Goal: Task Accomplishment & Management: Use online tool/utility

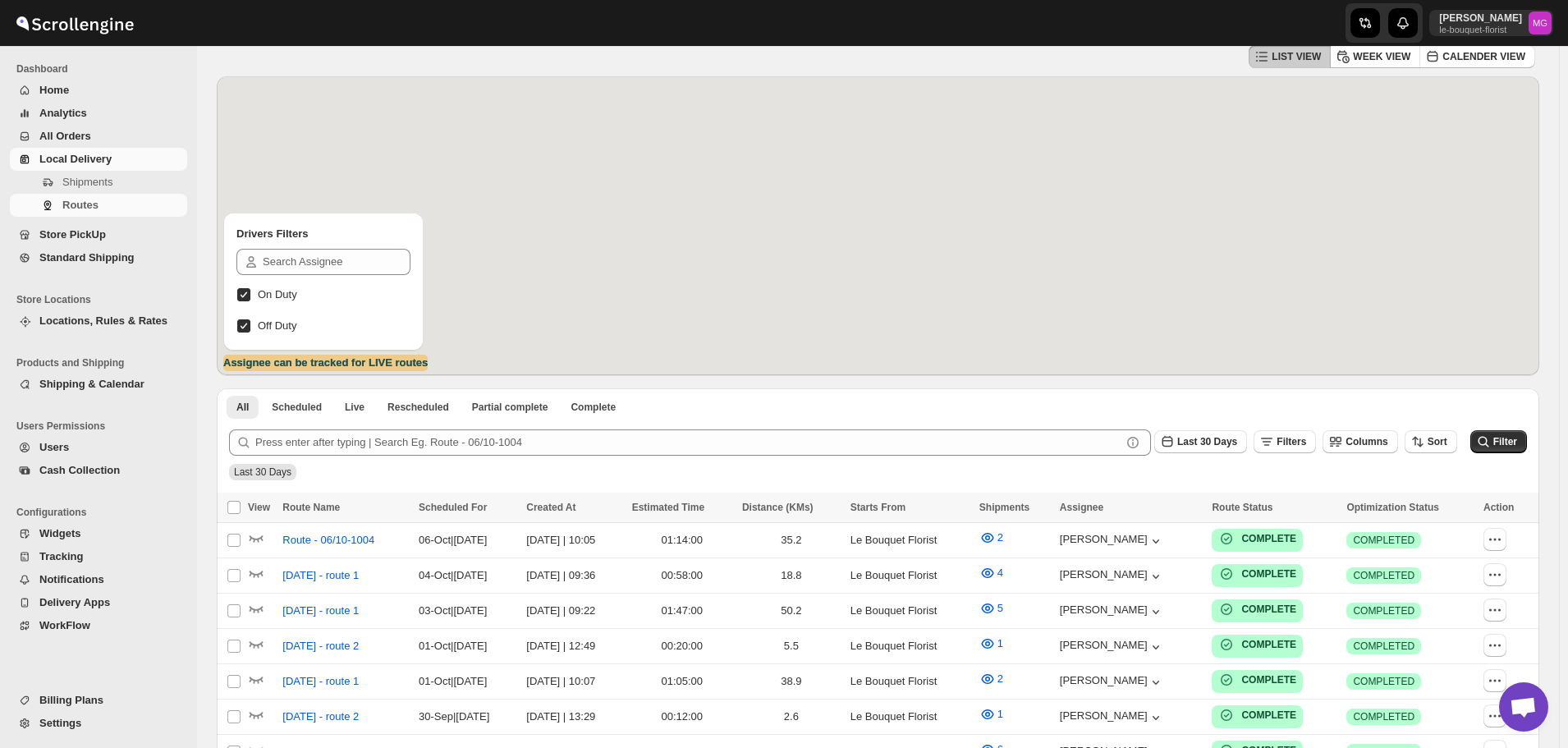
scroll to position [1049, 0]
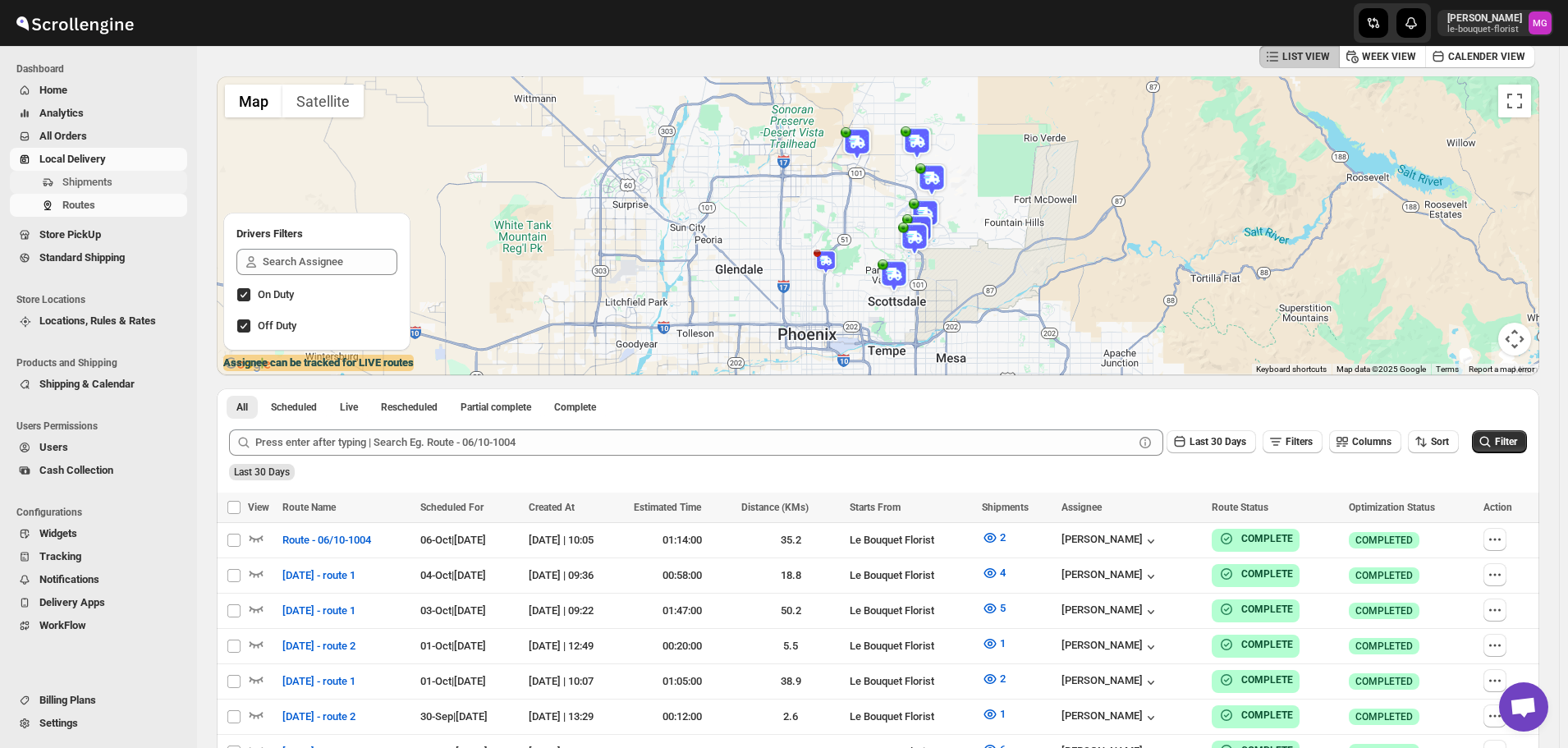
click at [122, 179] on span "Shipments" at bounding box center [123, 182] width 121 height 17
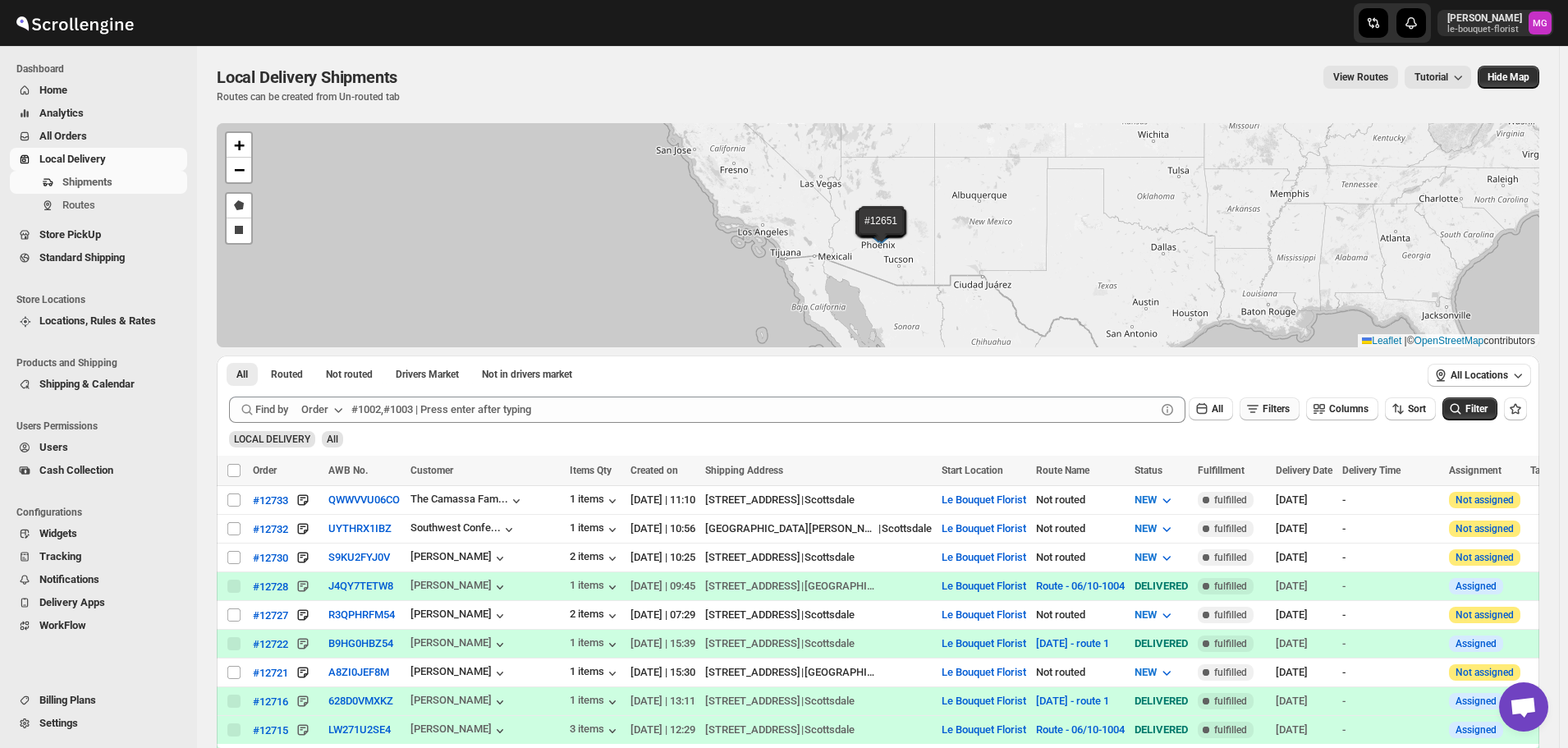
click at [1256, 409] on icon "button" at bounding box center [1252, 409] width 17 height 17
click at [1267, 473] on span "Add Filter" at bounding box center [1282, 473] width 43 height 13
click at [1136, 473] on button "Select" at bounding box center [1186, 474] width 123 height 23
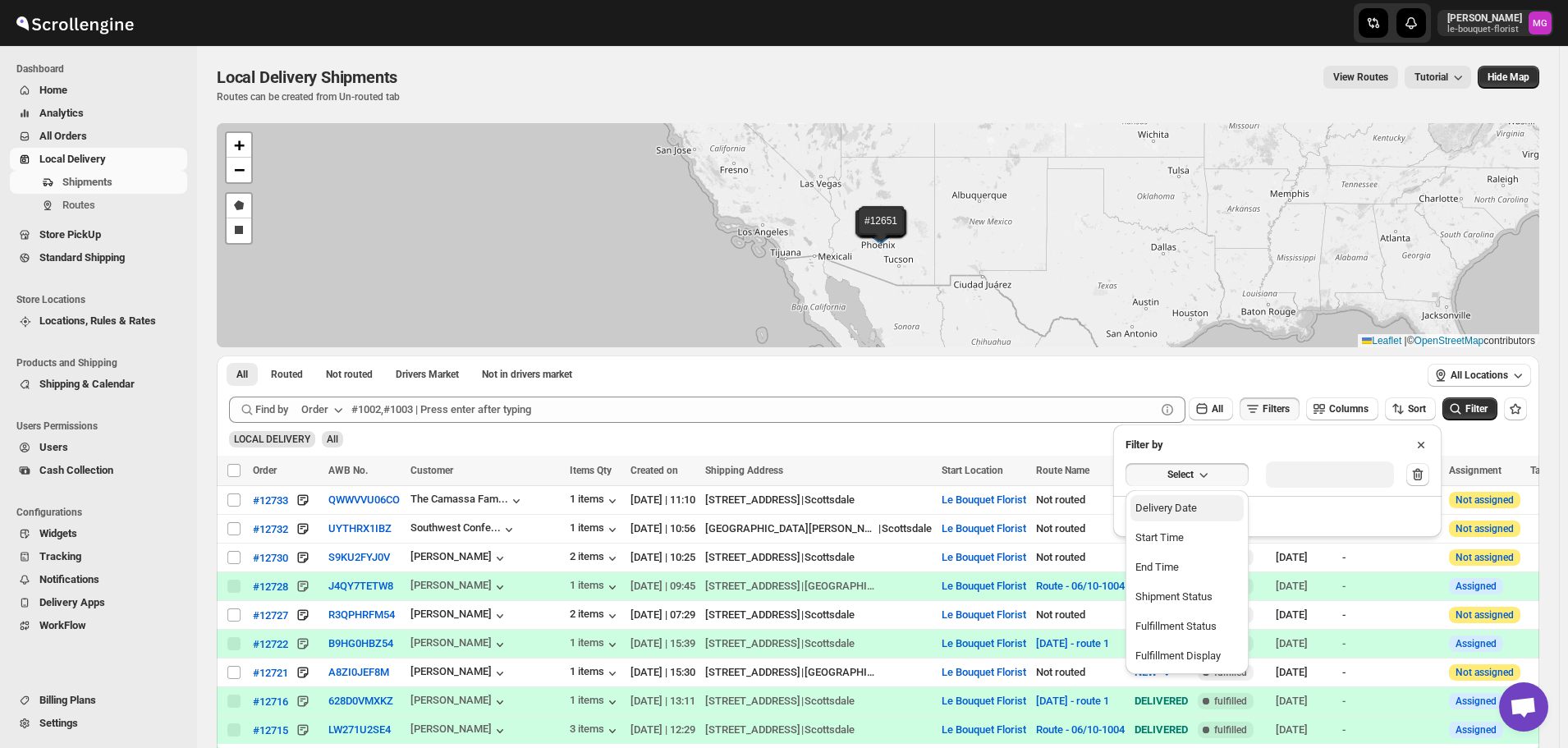
click at [1190, 507] on div "Delivery Date" at bounding box center [1166, 508] width 62 height 17
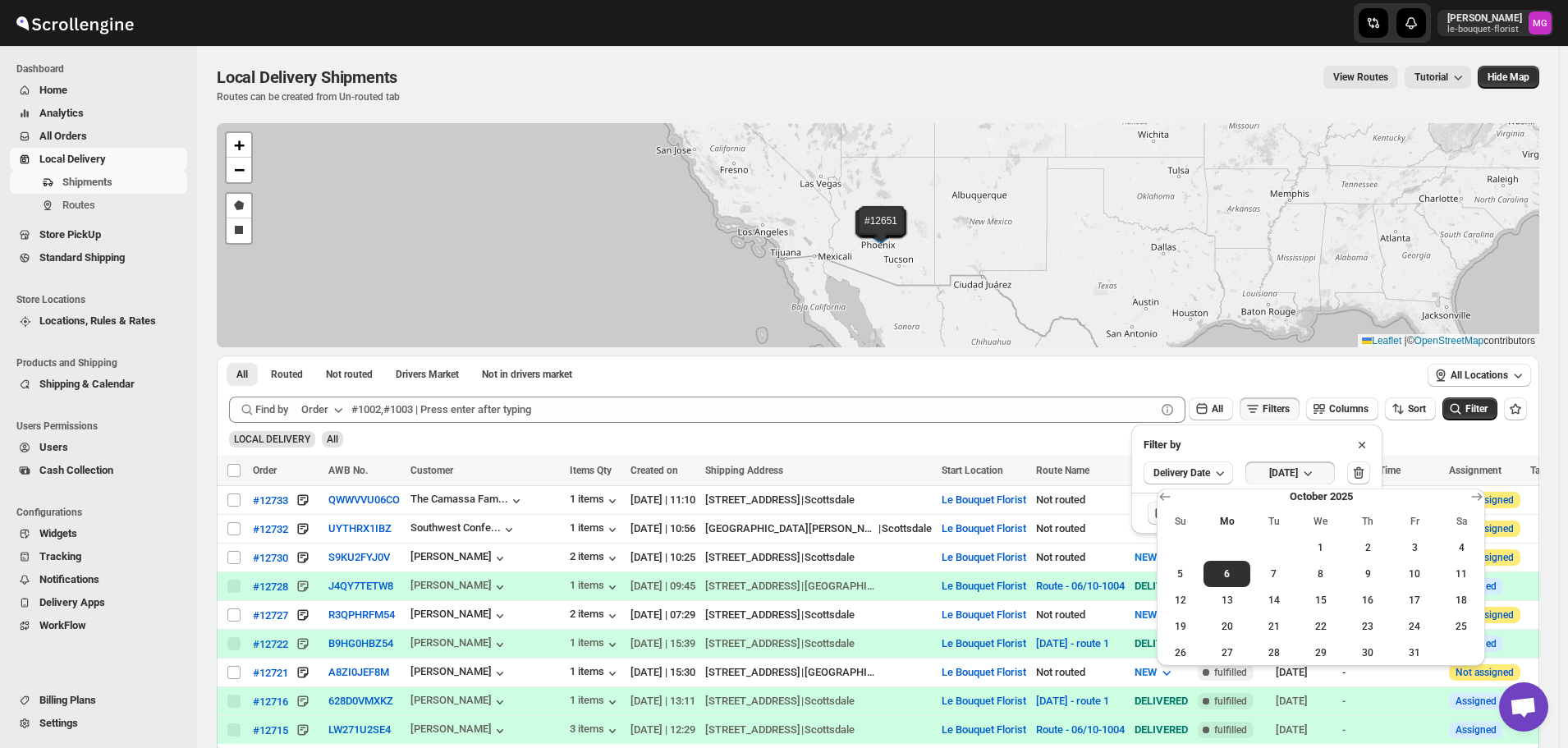
click at [1184, 581] on button "5" at bounding box center [1180, 573] width 47 height 26
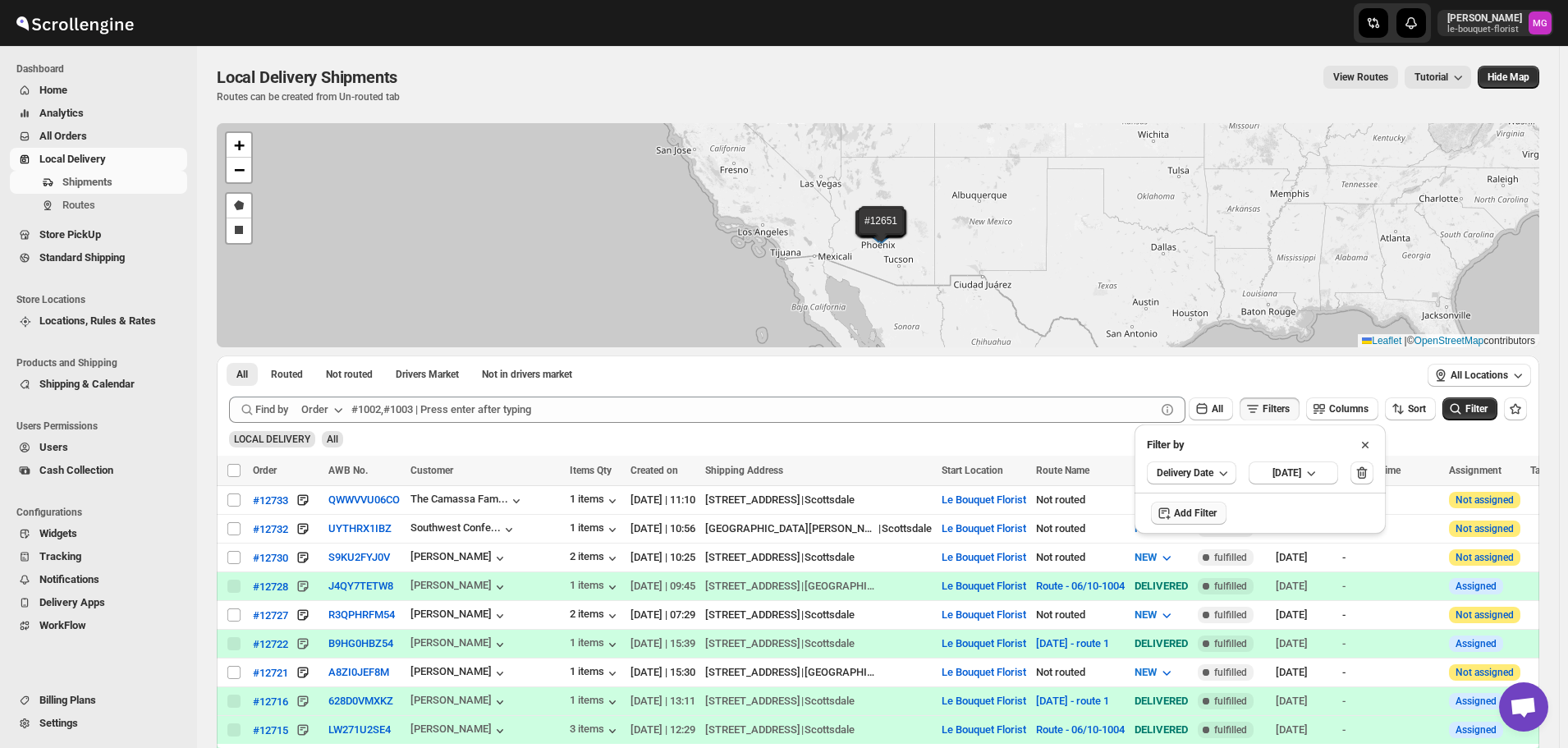
click at [1485, 393] on div "All Locations" at bounding box center [1479, 376] width 120 height 41
click at [1480, 412] on span "Filter" at bounding box center [1476, 409] width 23 height 12
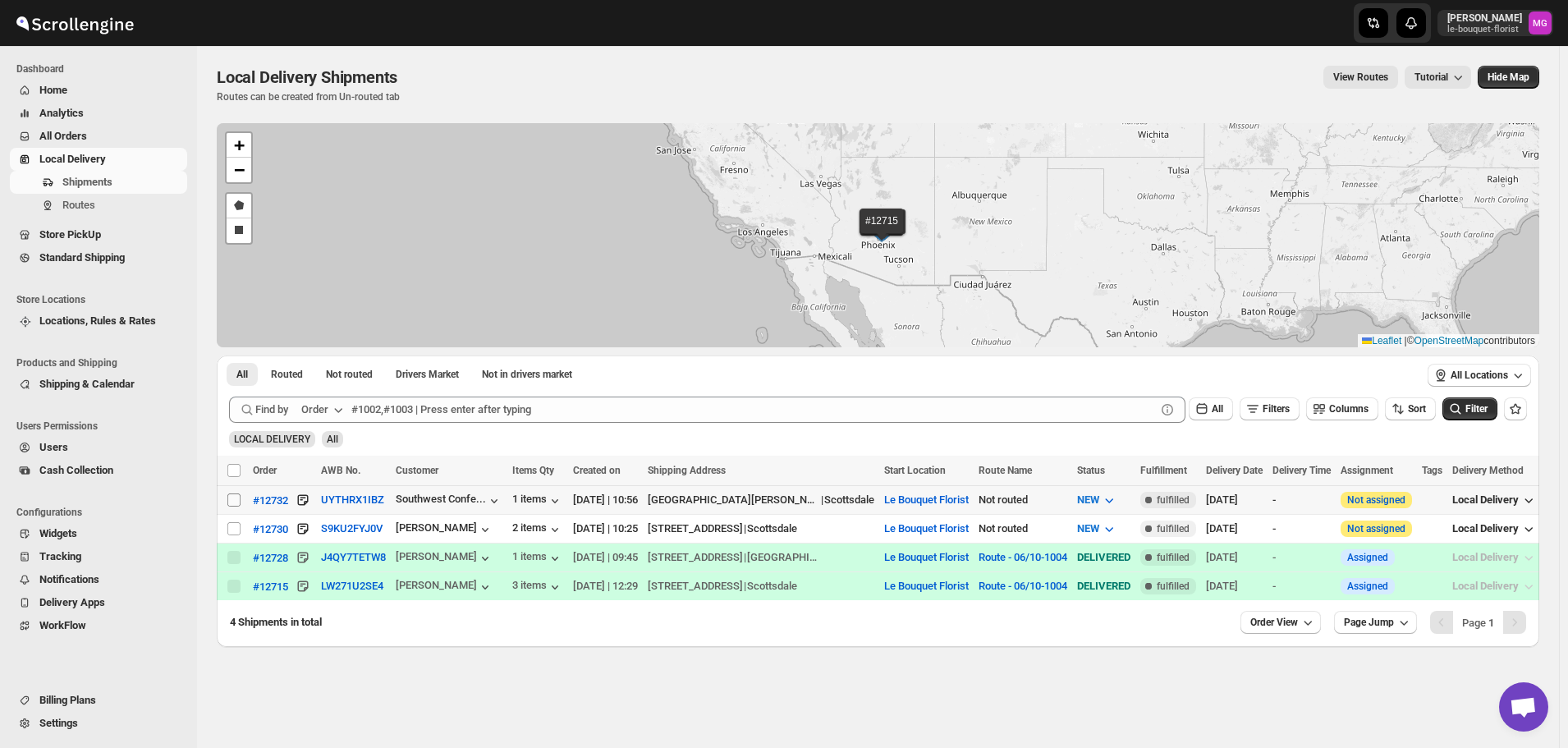
click at [240, 502] on span at bounding box center [234, 500] width 15 height 15
click at [240, 502] on input "Select shipment" at bounding box center [234, 500] width 13 height 13
click at [232, 502] on input "Select shipment" at bounding box center [234, 500] width 13 height 13
checkbox input "true"
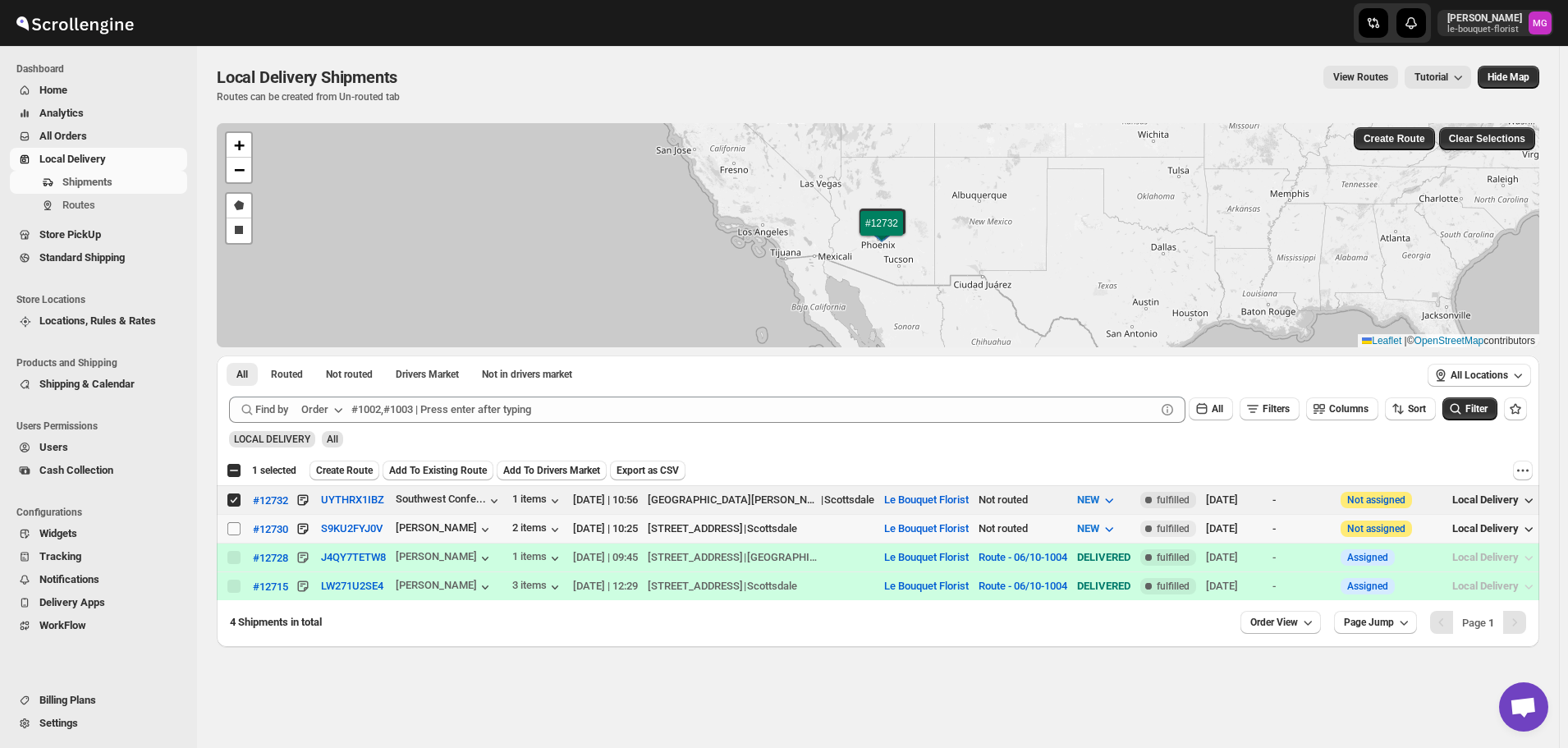
click at [232, 529] on input "Select shipment" at bounding box center [234, 528] width 13 height 13
checkbox input "true"
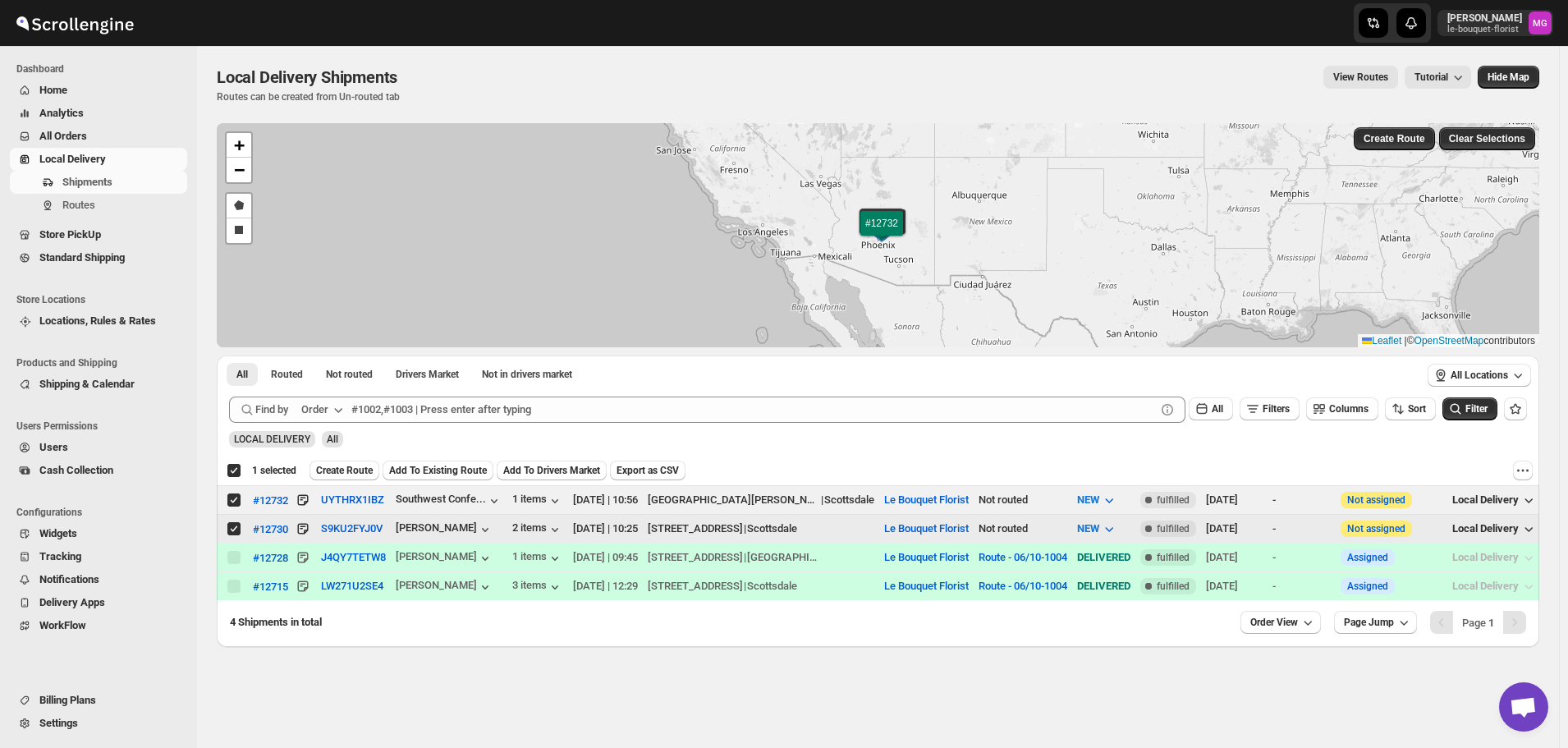
checkbox input "true"
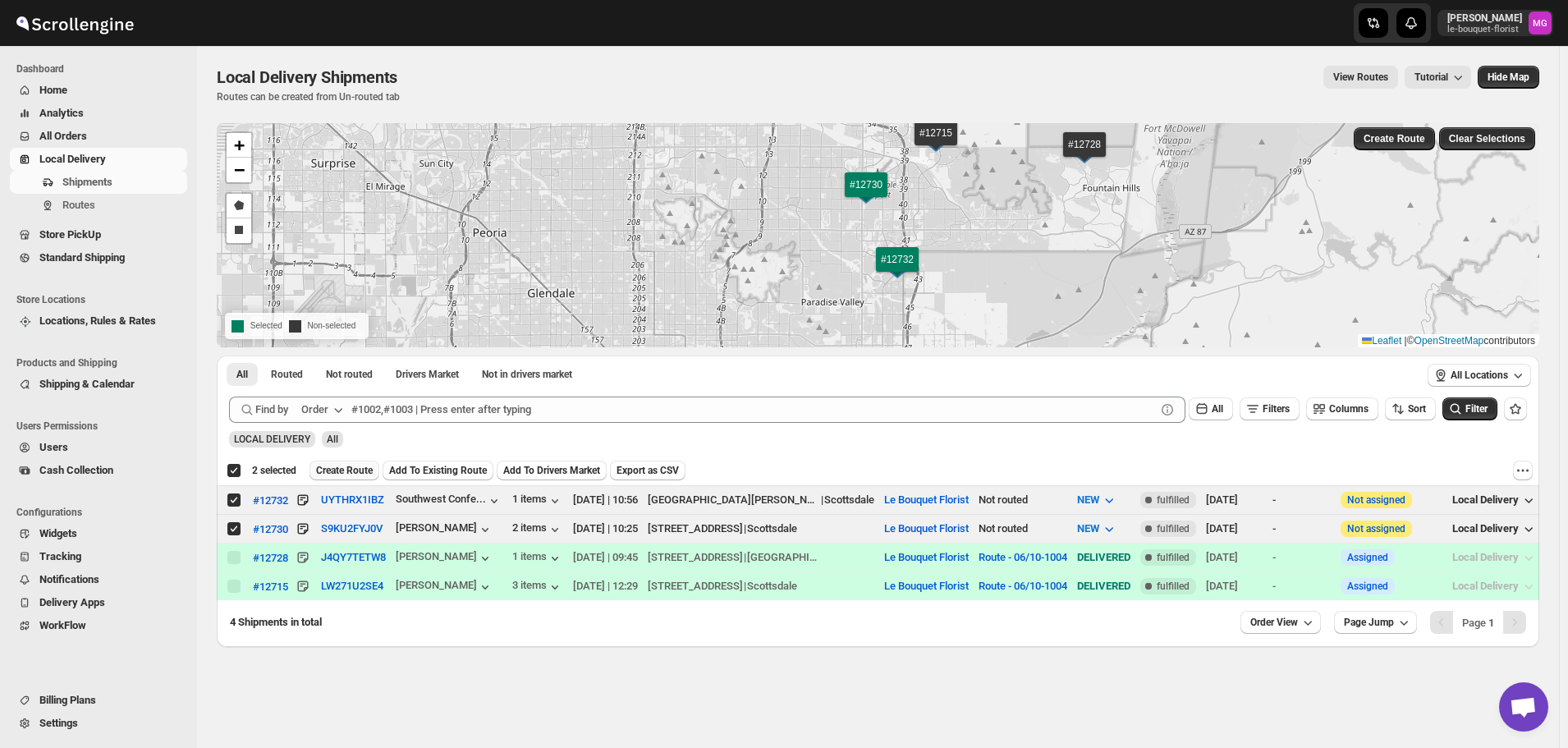
click at [349, 468] on span "Create Route" at bounding box center [344, 470] width 57 height 13
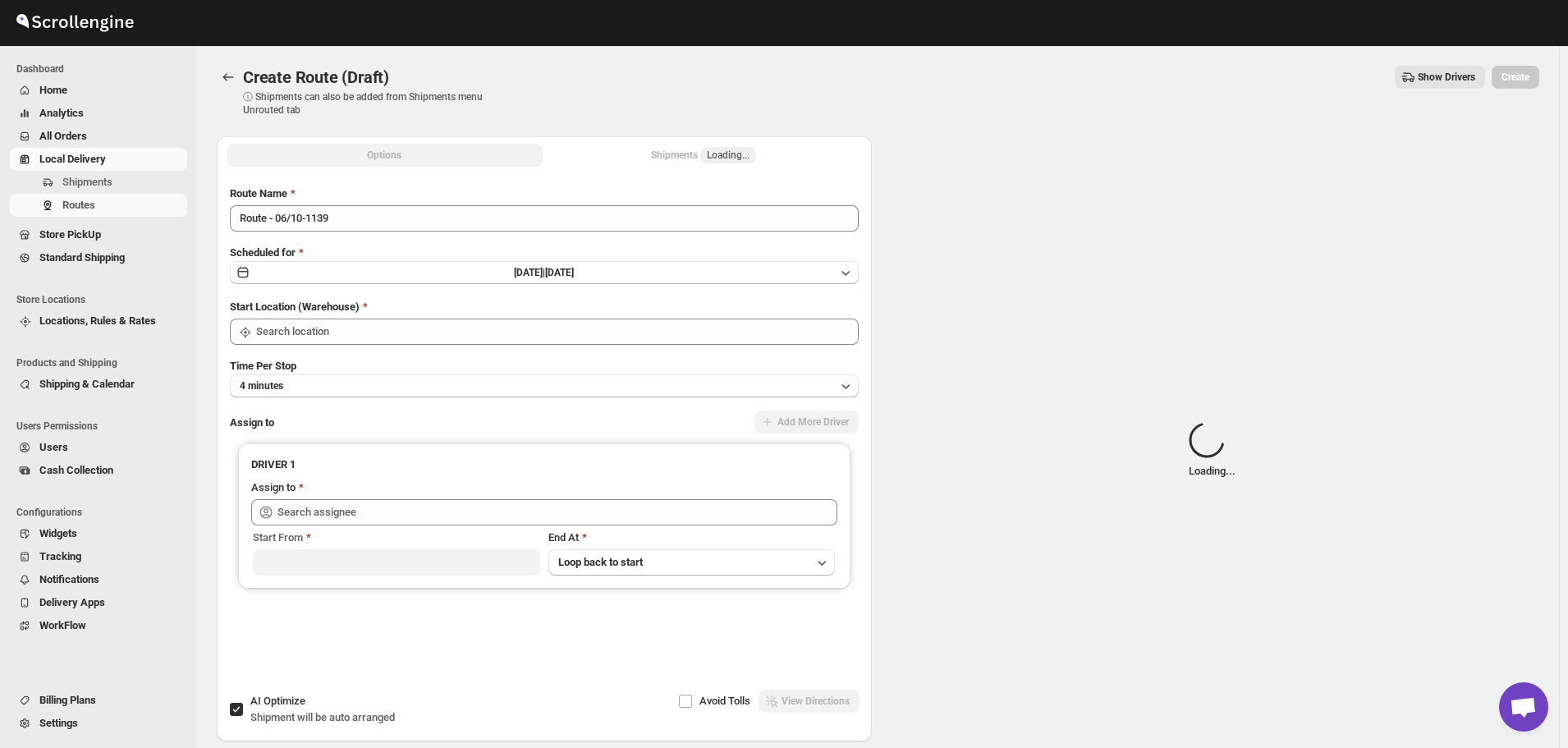
type input "Le Bouquet Florist"
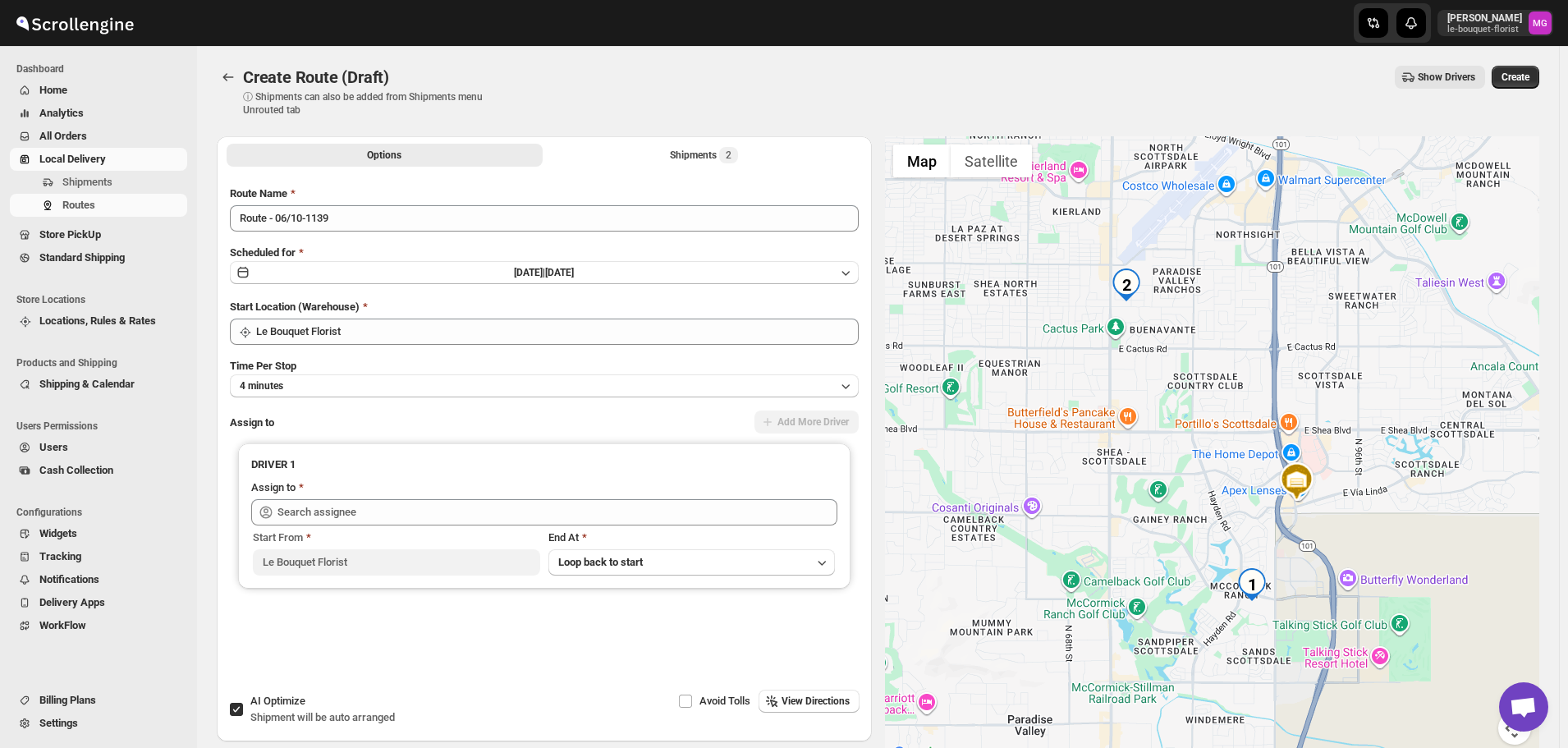
click at [385, 235] on div "Route Name Route - 06/10-1139 Scheduled for Mon Oct 06 2025 | Today Start Locat…" at bounding box center [544, 433] width 629 height 497
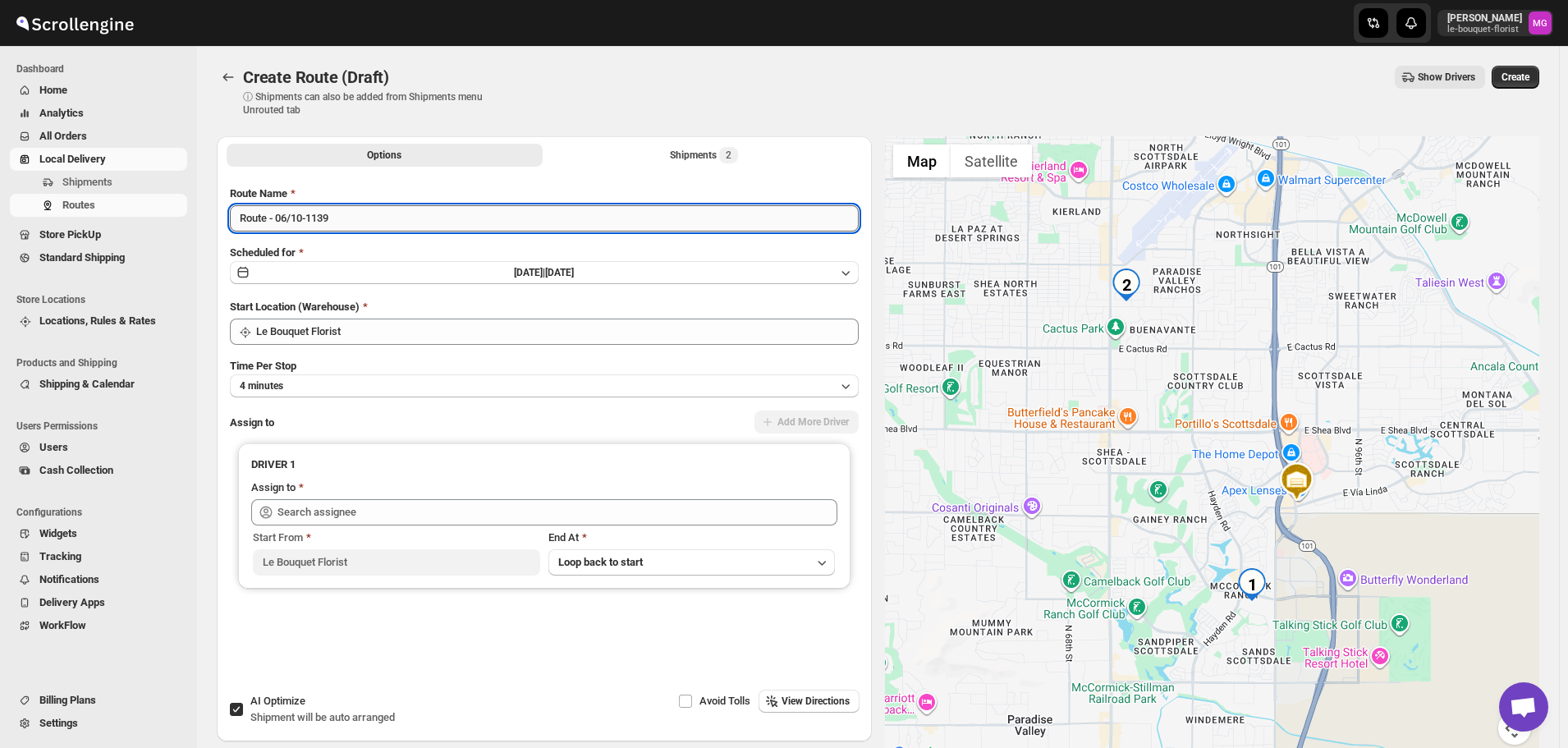
click at [383, 221] on input "Route - 06/10-1139" at bounding box center [544, 218] width 629 height 26
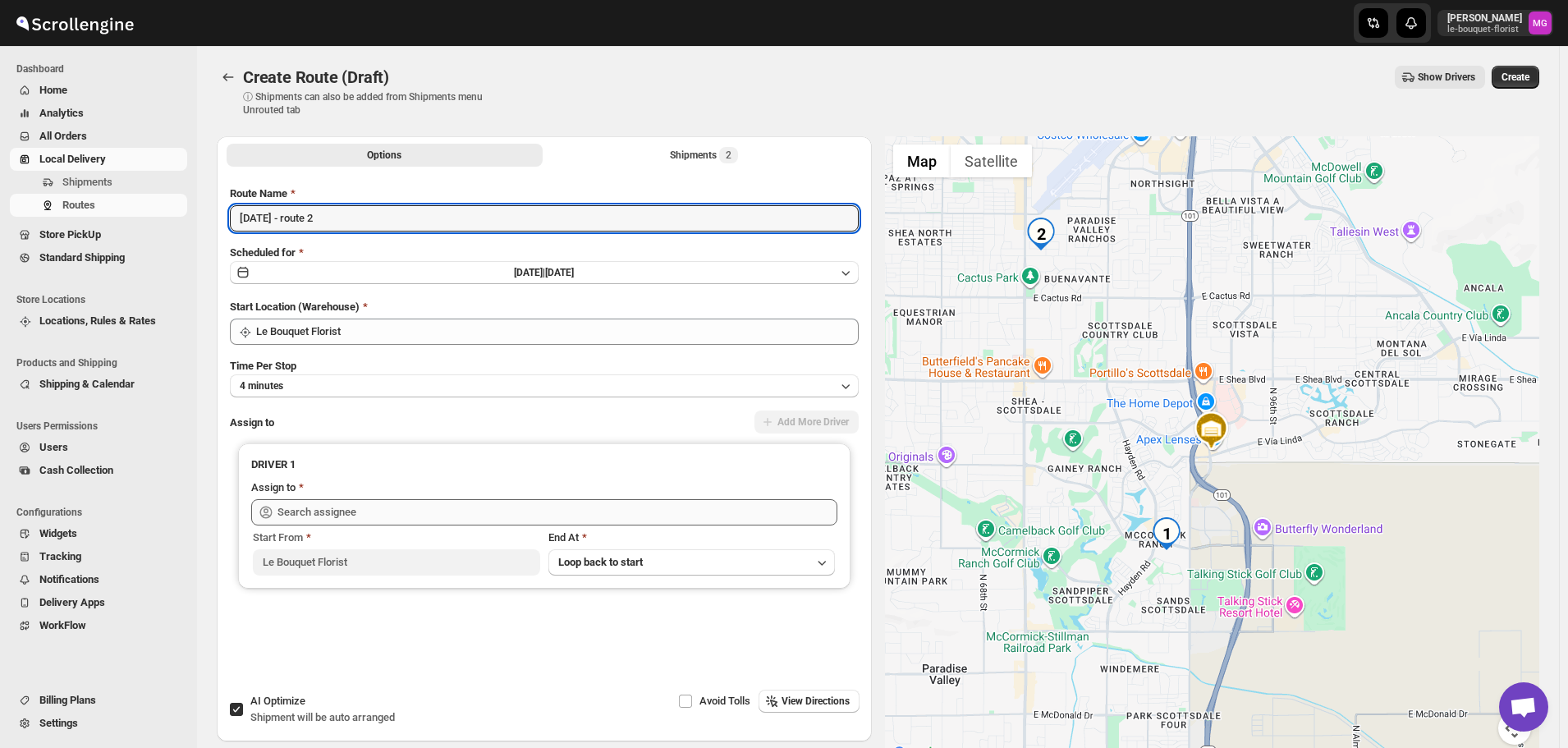
type input "[DATE] - route 2"
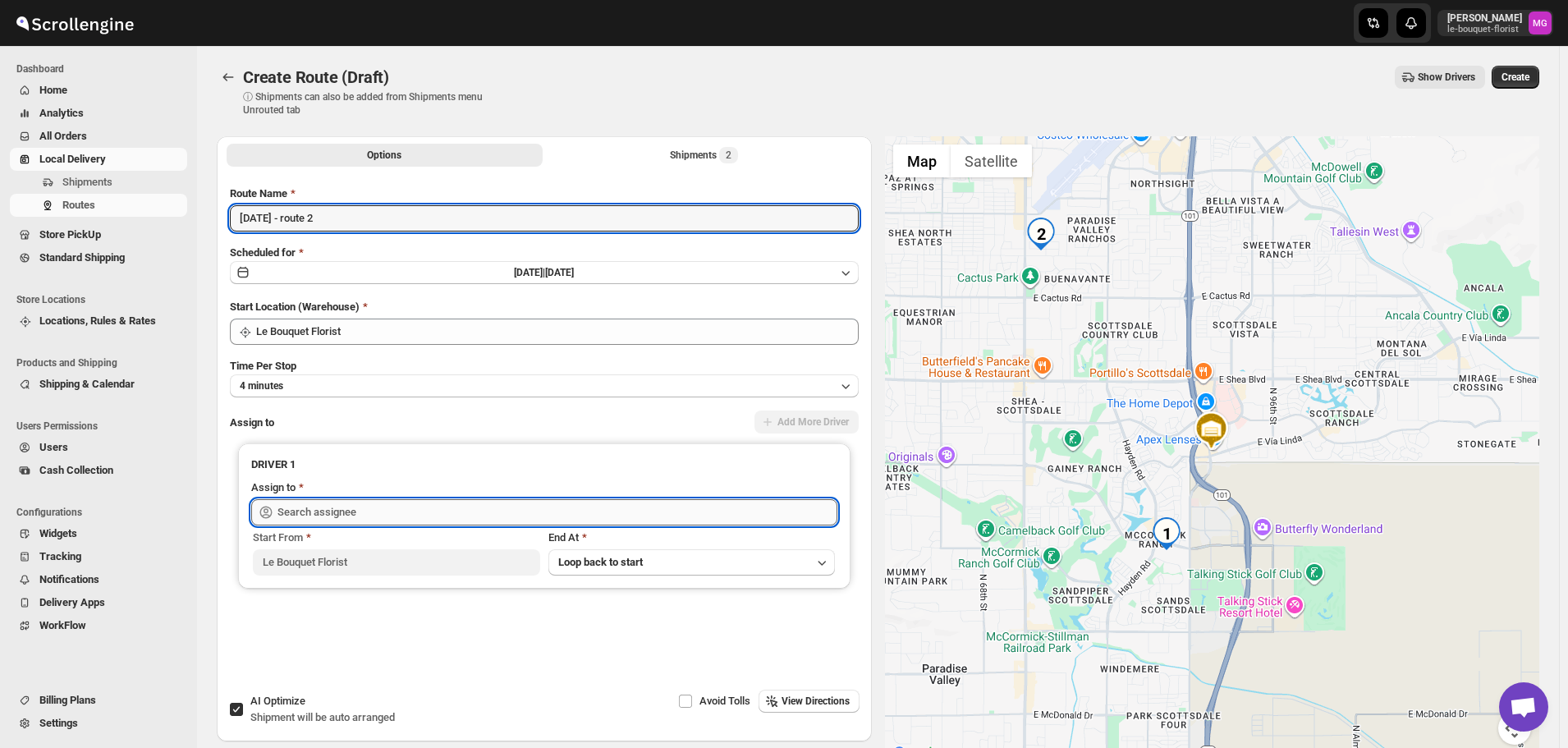
click at [312, 504] on input "text" at bounding box center [557, 512] width 559 height 26
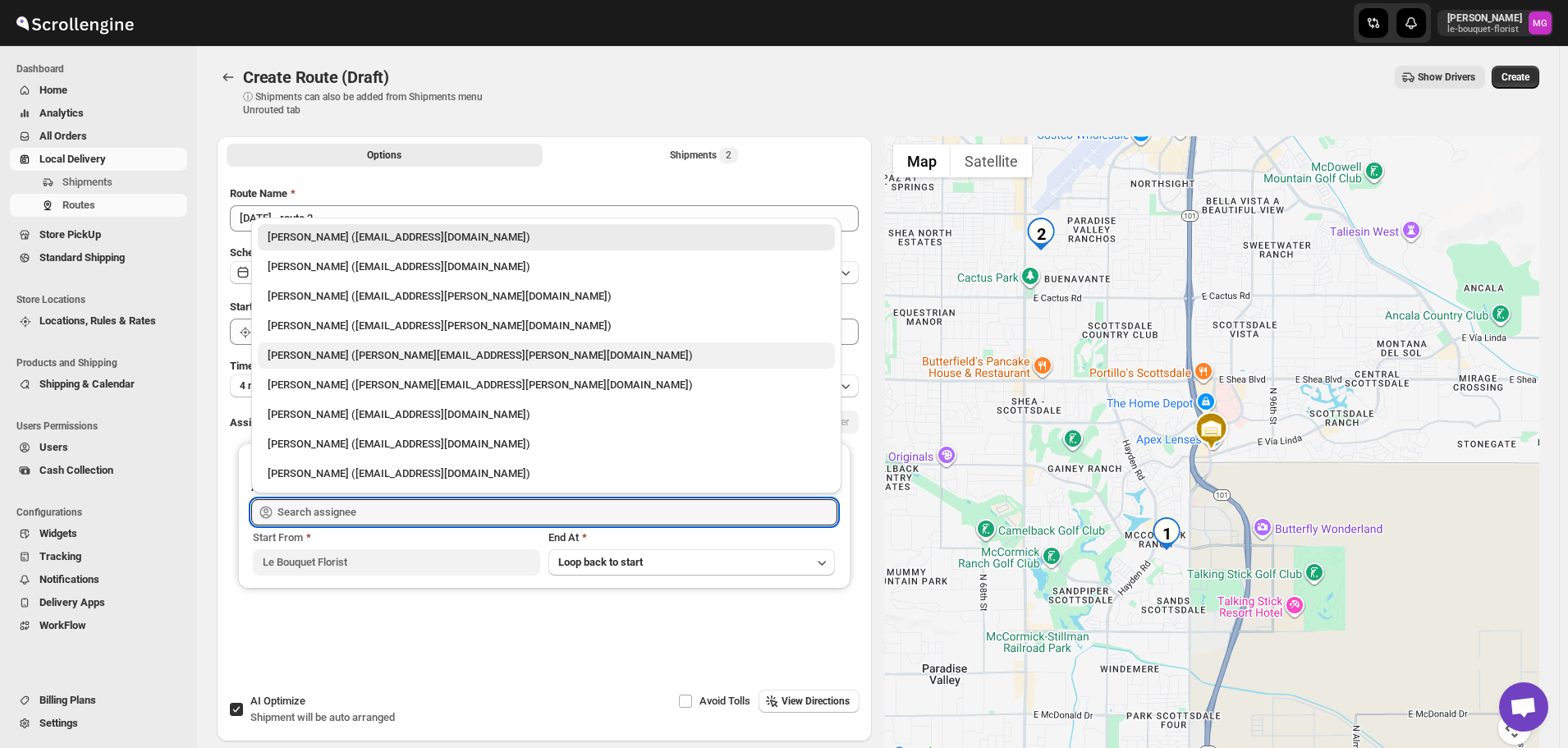
click at [329, 354] on div "Gene Rayborn (gene.rayborn@gmail.com)" at bounding box center [545, 356] width 557 height 17
type input "Gene Rayborn (gene.rayborn@gmail.com)"
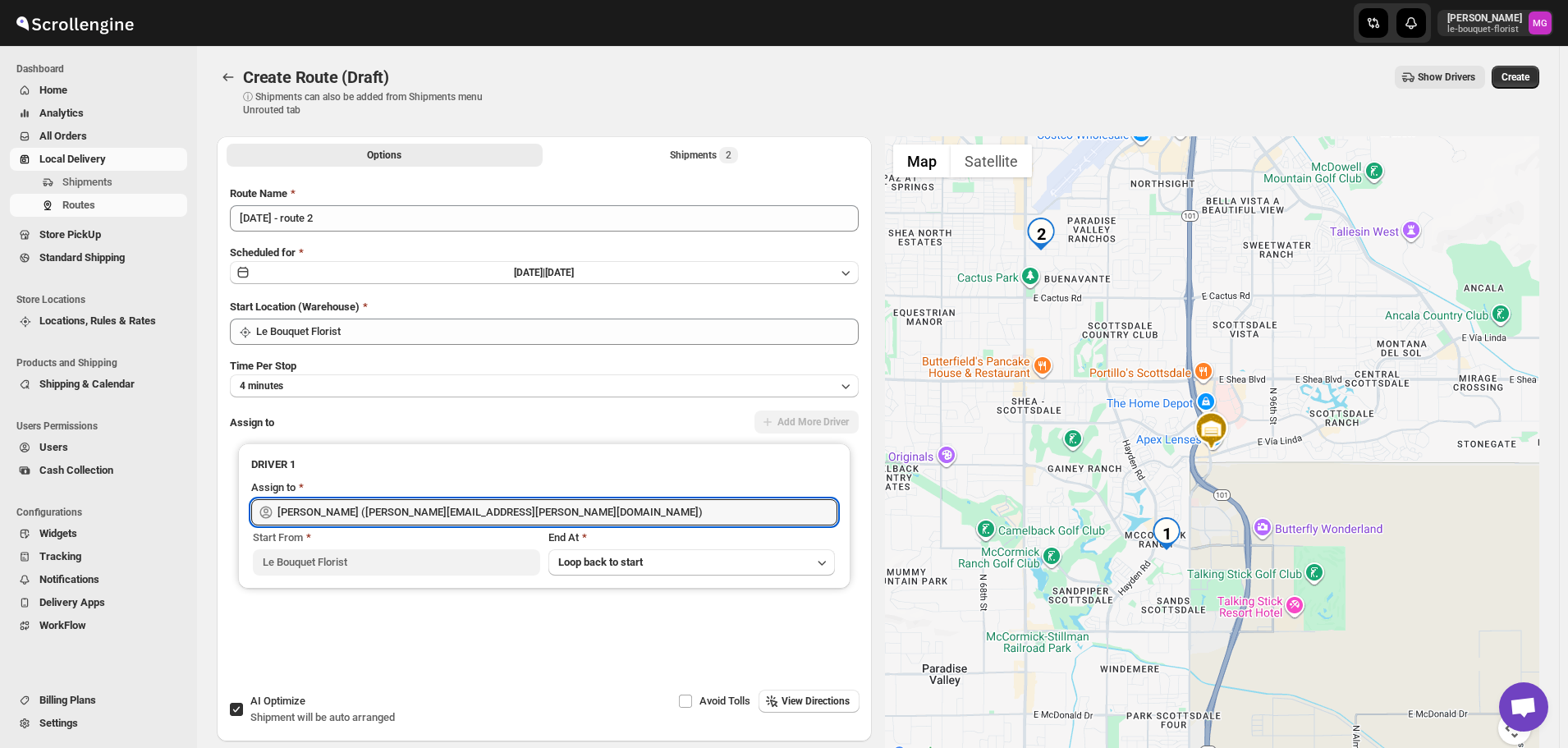
click at [261, 708] on div "AI Optimize Shipment will be auto arranged" at bounding box center [322, 709] width 144 height 33
click at [243, 708] on input "AI Optimize Shipment will be auto arranged" at bounding box center [236, 709] width 13 height 13
checkbox input "false"
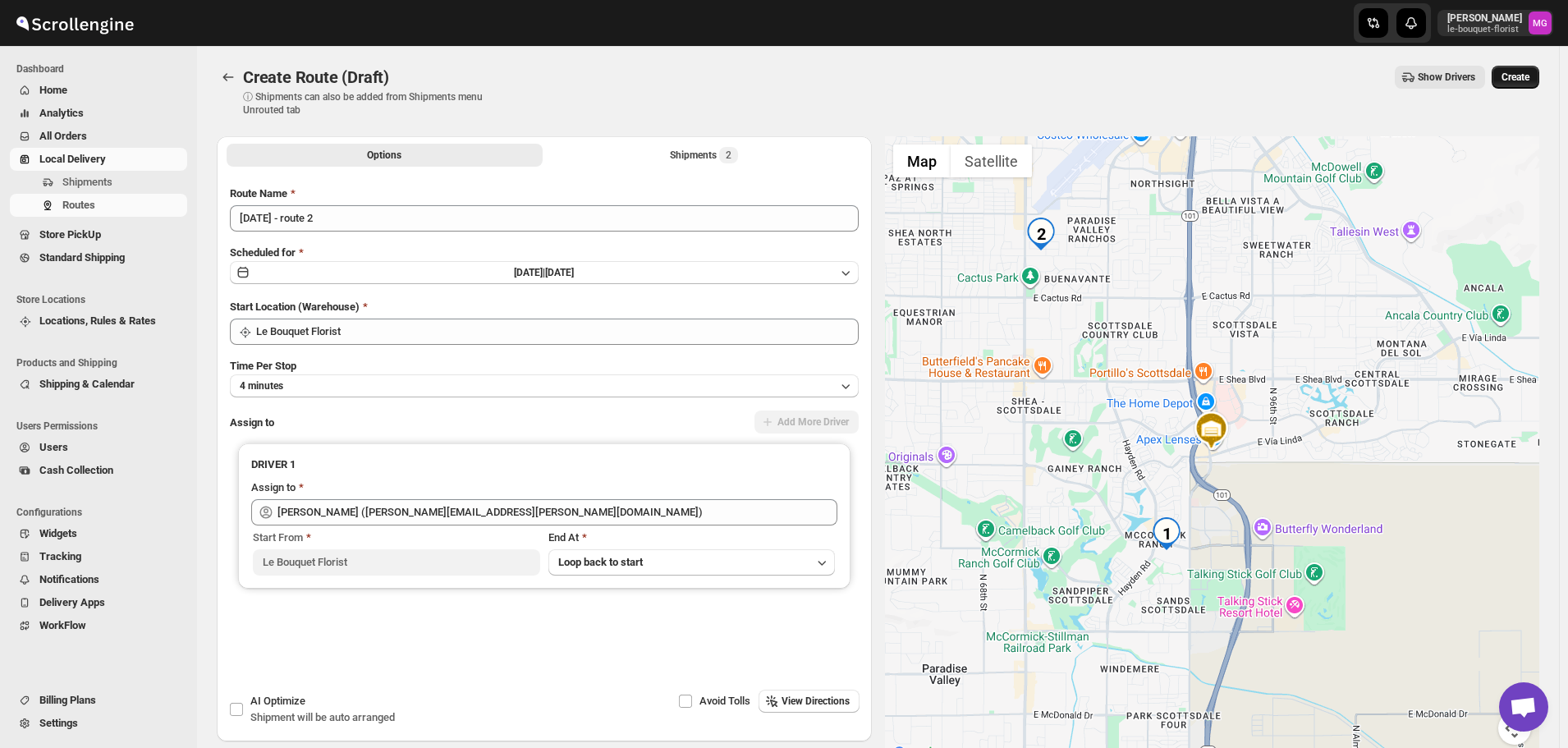
click at [1525, 71] on button "Create" at bounding box center [1515, 78] width 48 height 23
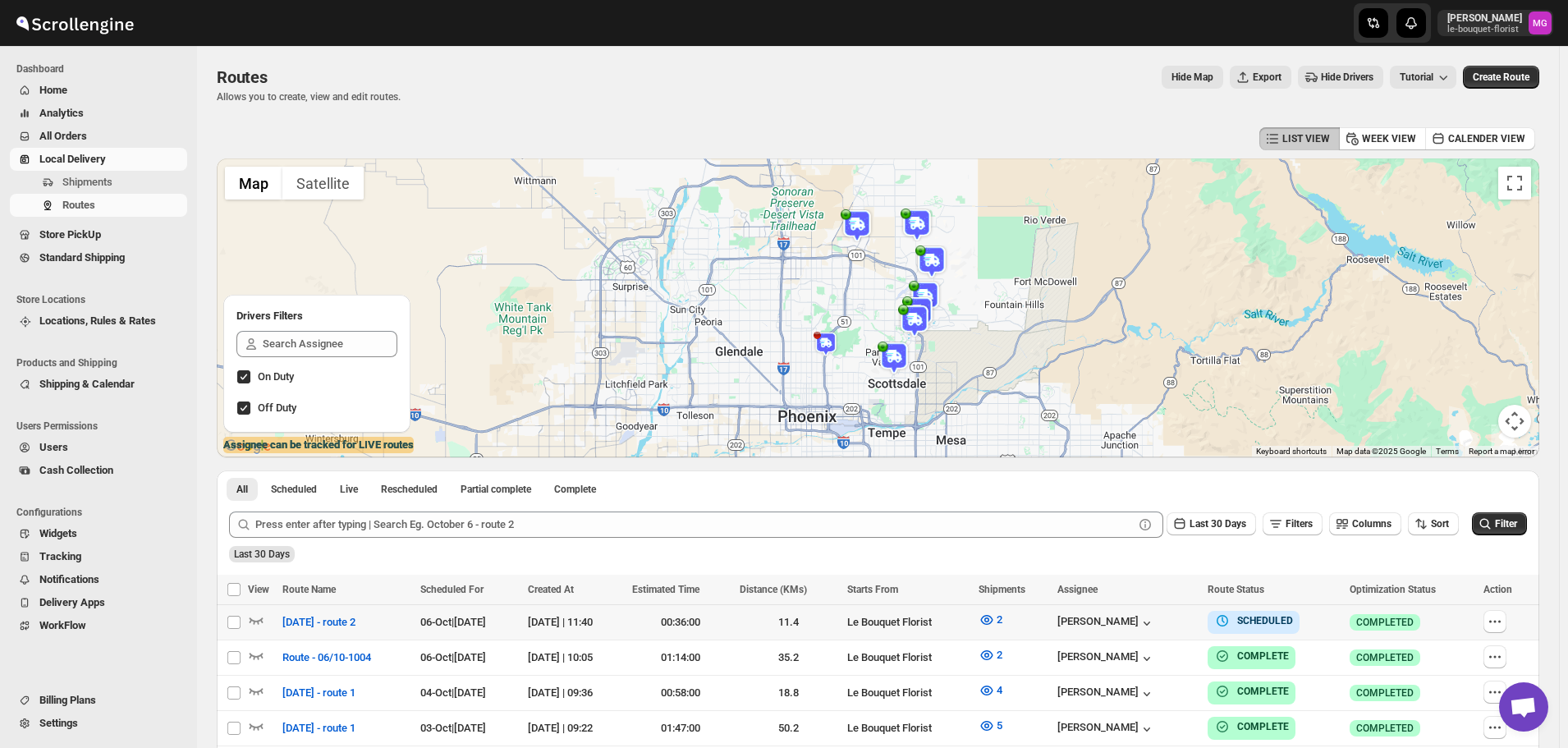
click at [267, 620] on div at bounding box center [262, 622] width 29 height 22
click at [261, 618] on icon "button" at bounding box center [256, 619] width 17 height 17
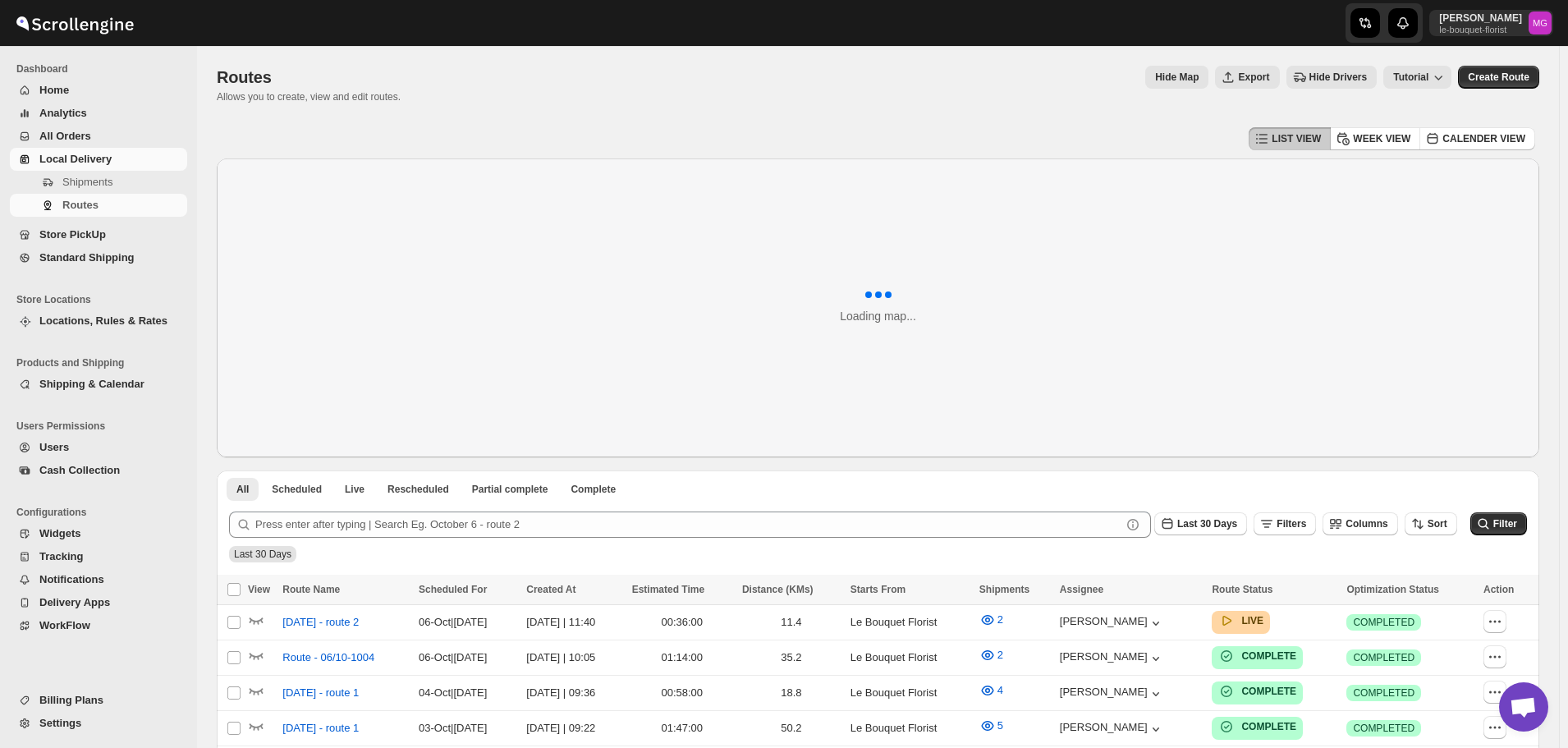
scroll to position [1049, 0]
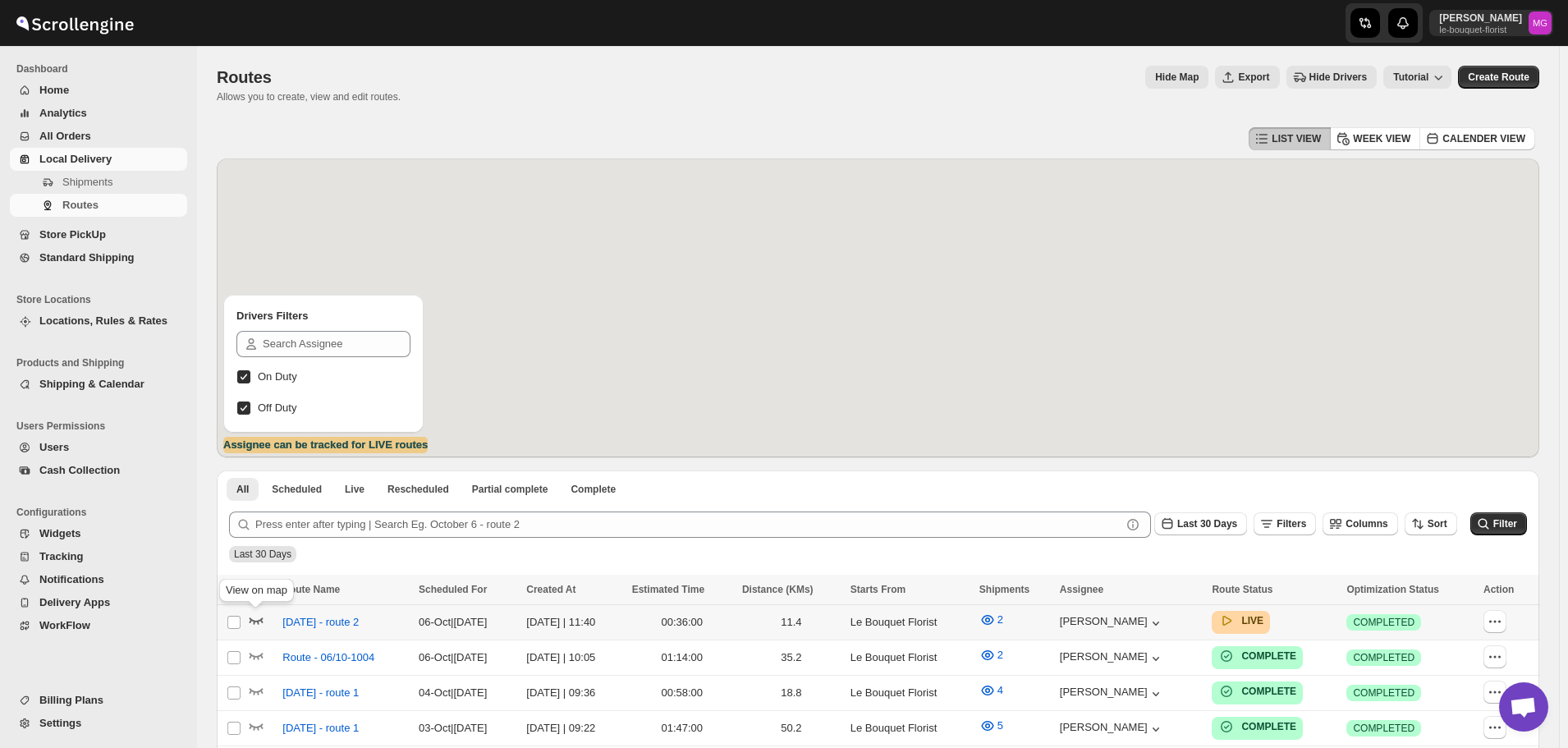
click at [260, 624] on icon "button" at bounding box center [256, 619] width 17 height 17
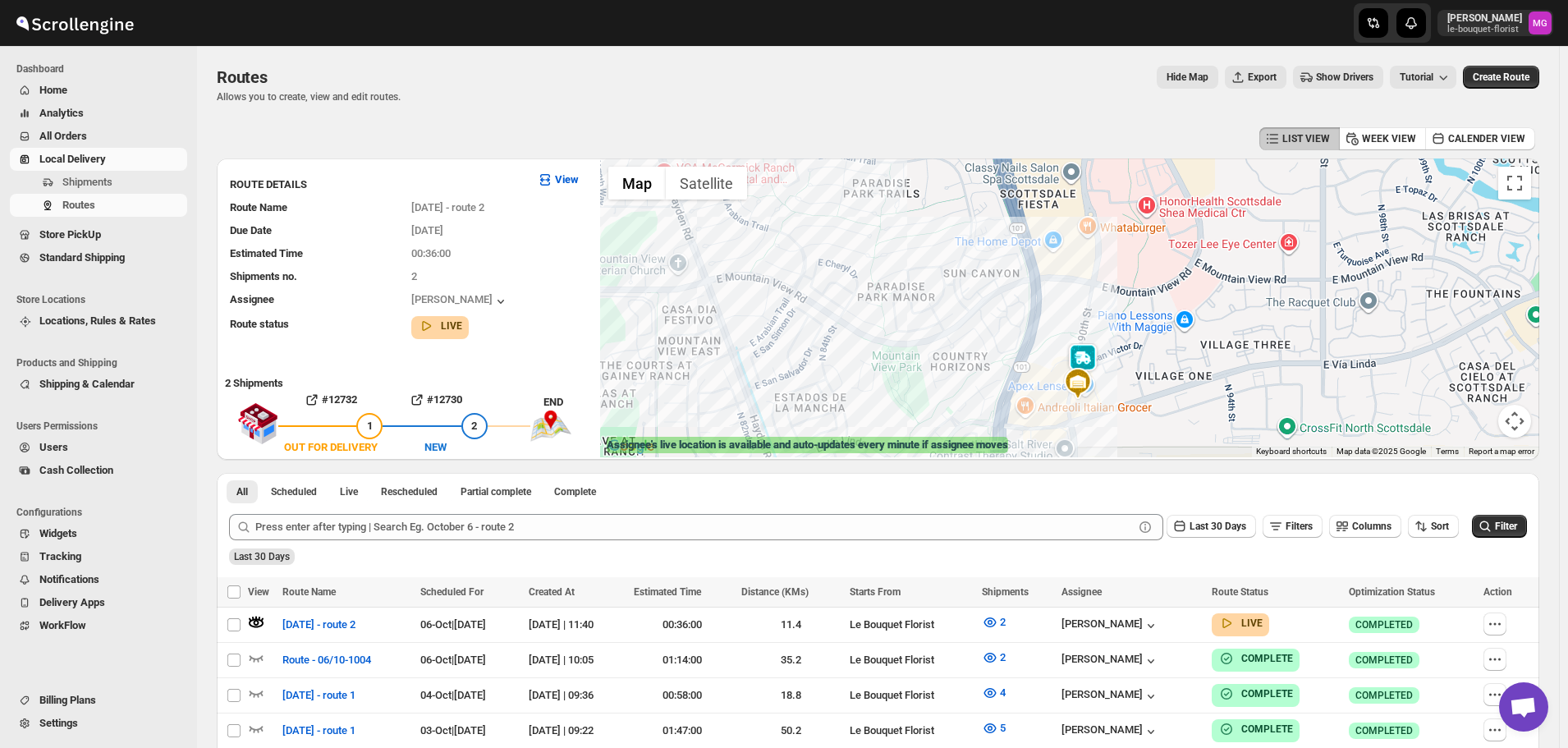
click at [1099, 353] on img at bounding box center [1082, 359] width 33 height 33
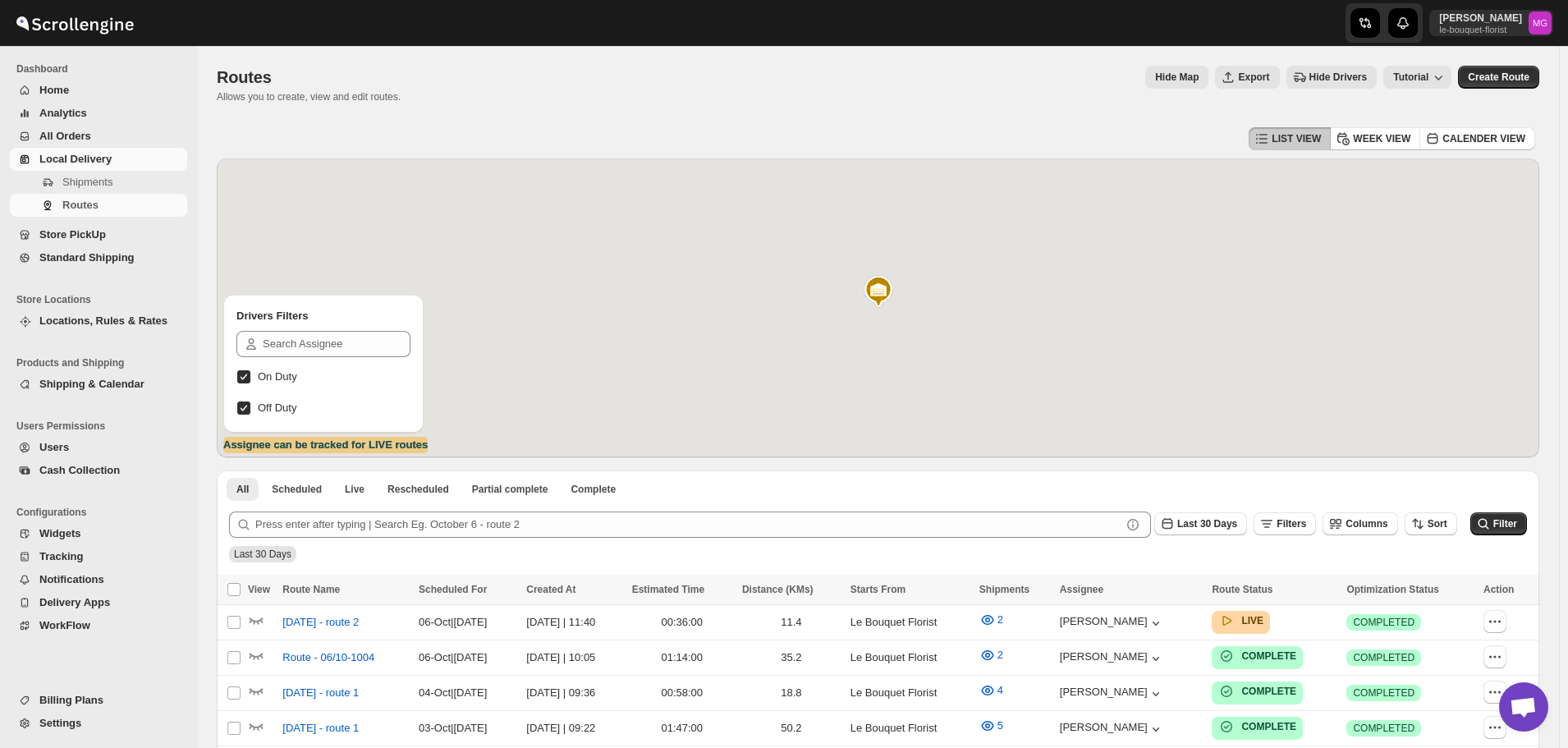
scroll to position [1049, 0]
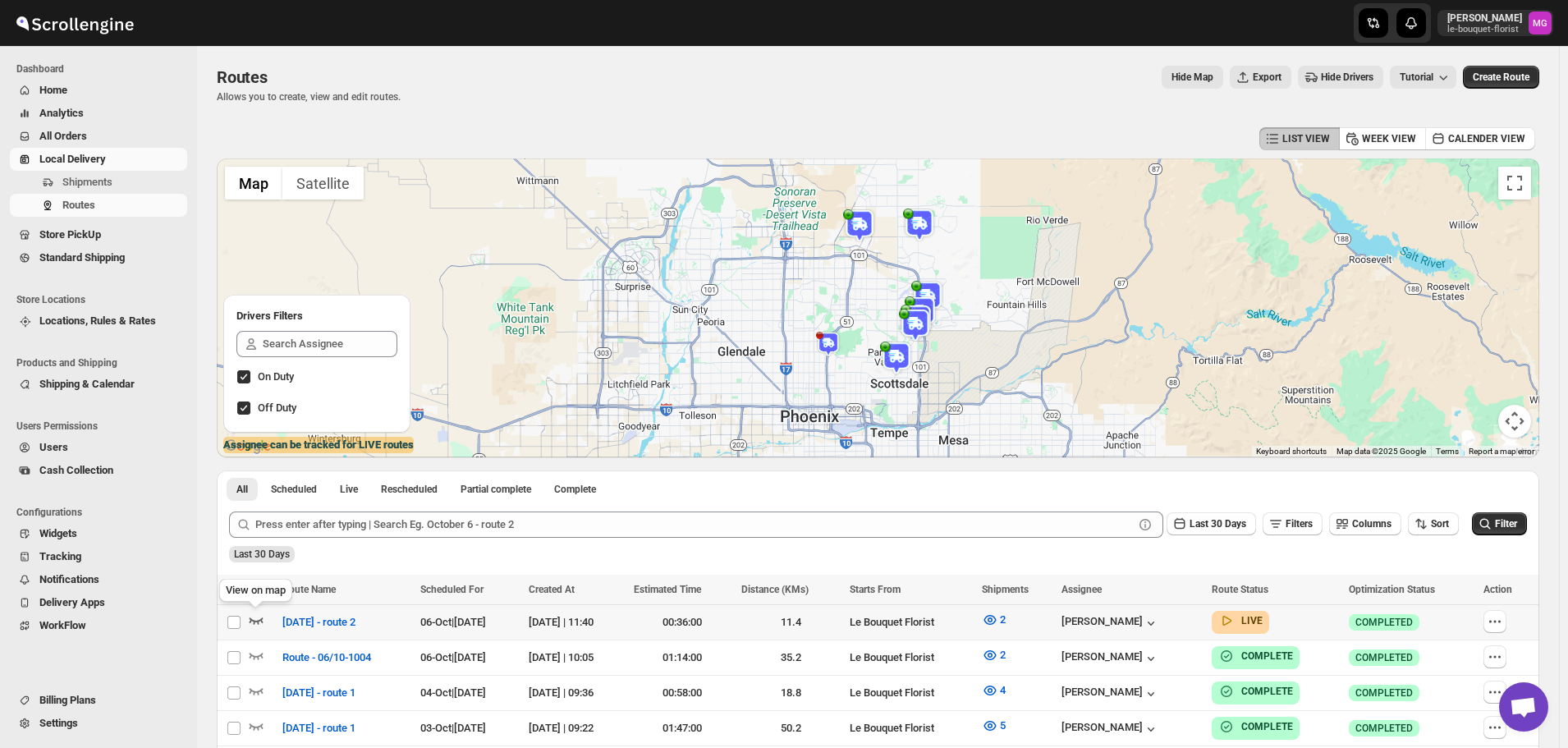
click at [257, 619] on icon "button" at bounding box center [256, 619] width 17 height 17
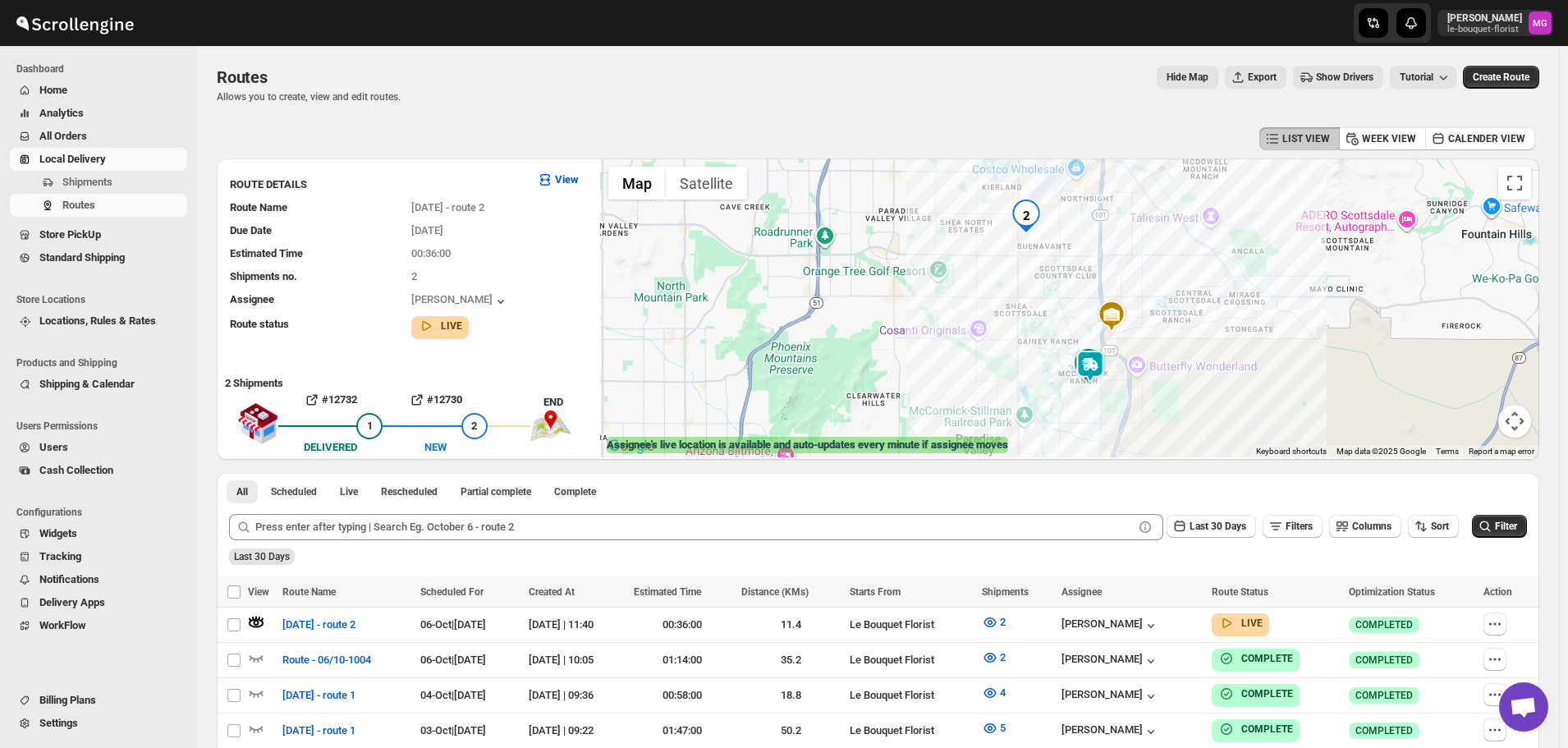
click at [1092, 367] on img at bounding box center [1090, 366] width 33 height 33
